Goal: Information Seeking & Learning: Learn about a topic

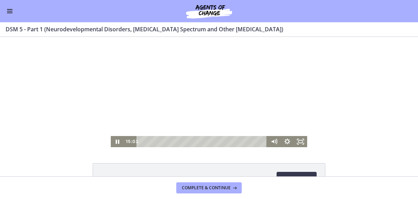
scroll to position [218, 0]
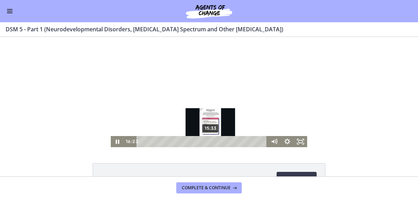
click at [208, 142] on div "15:33" at bounding box center [202, 141] width 123 height 11
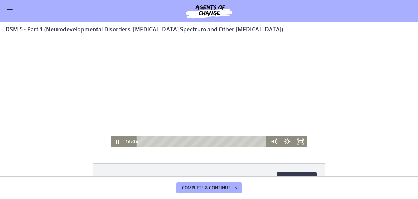
click at [202, 118] on div at bounding box center [209, 92] width 196 height 110
click at [116, 141] on icon "Play Video" at bounding box center [117, 141] width 3 height 5
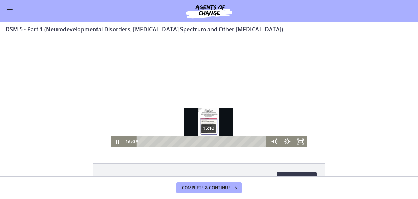
click at [207, 141] on div "15:10" at bounding box center [202, 141] width 123 height 11
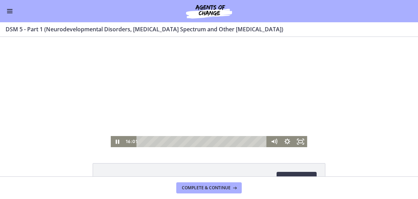
click at [140, 128] on div at bounding box center [209, 92] width 196 height 110
click at [116, 141] on icon "Play Video" at bounding box center [117, 141] width 3 height 5
click at [116, 144] on icon "Pause" at bounding box center [118, 141] width 4 height 5
click at [114, 142] on icon "Play Video" at bounding box center [118, 141] width 16 height 13
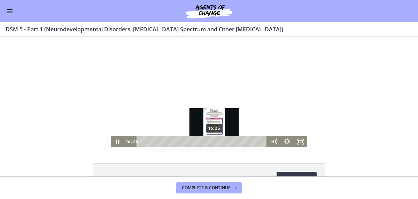
click at [212, 142] on div "16:25" at bounding box center [202, 141] width 123 height 11
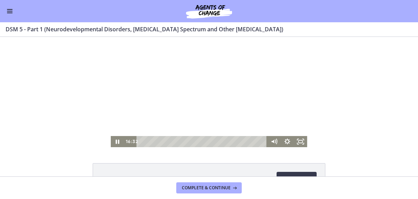
click at [198, 125] on div at bounding box center [209, 92] width 196 height 110
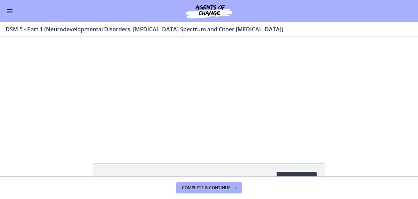
click at [111, 37] on button "Play Video: cmseadc4lpnc72iv6tpg.mp4" at bounding box center [111, 37] width 0 height 0
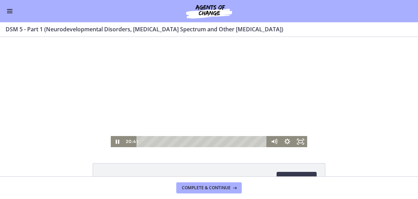
click at [224, 100] on div at bounding box center [209, 92] width 196 height 110
